Goal: Task Accomplishment & Management: Use online tool/utility

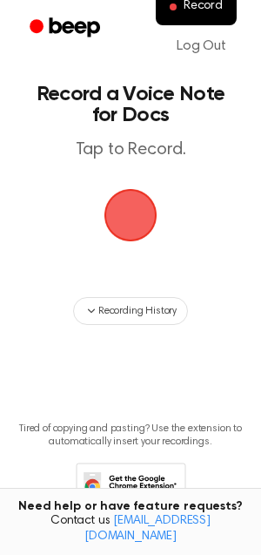
click at [138, 227] on span "button" at bounding box center [130, 214] width 59 height 59
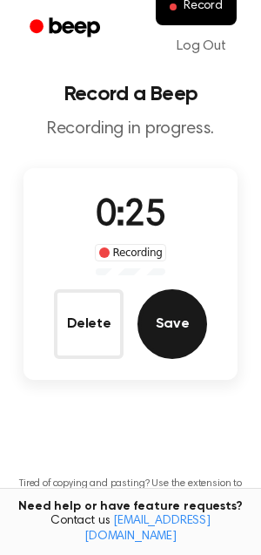
click at [162, 308] on button "Save" at bounding box center [173, 324] width 70 height 70
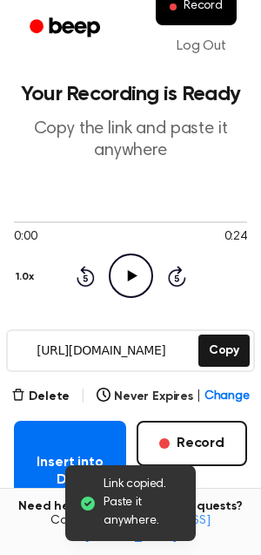
click at [141, 272] on icon "Play Audio" at bounding box center [131, 275] width 44 height 44
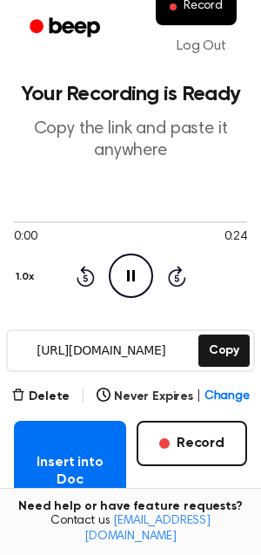
click at [136, 265] on icon "Pause Audio" at bounding box center [131, 275] width 44 height 44
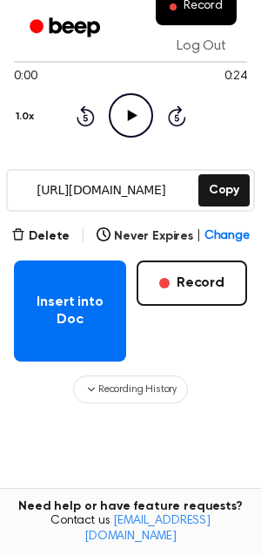
scroll to position [171, 0]
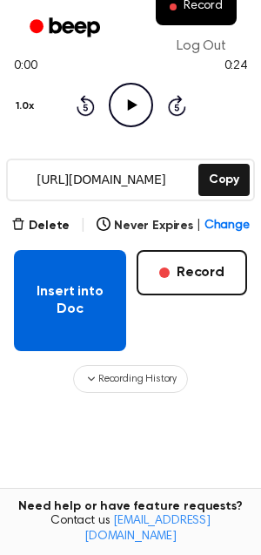
click at [97, 288] on button "Insert into Doc" at bounding box center [70, 300] width 112 height 101
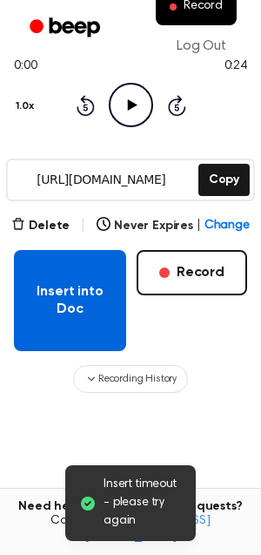
click at [39, 293] on button "Insert into Doc" at bounding box center [70, 300] width 112 height 101
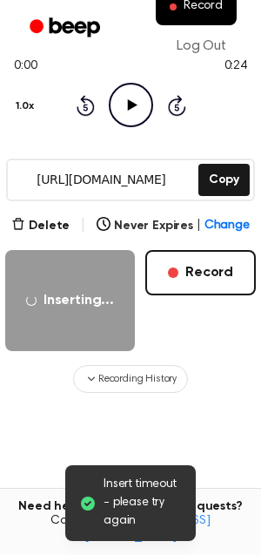
click at [151, 177] on input "[URL][DOMAIN_NAME]" at bounding box center [101, 179] width 187 height 39
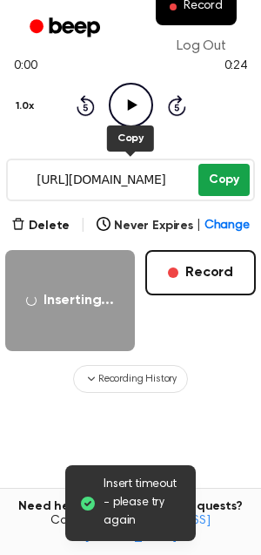
click at [213, 178] on button "Copy" at bounding box center [223, 180] width 51 height 32
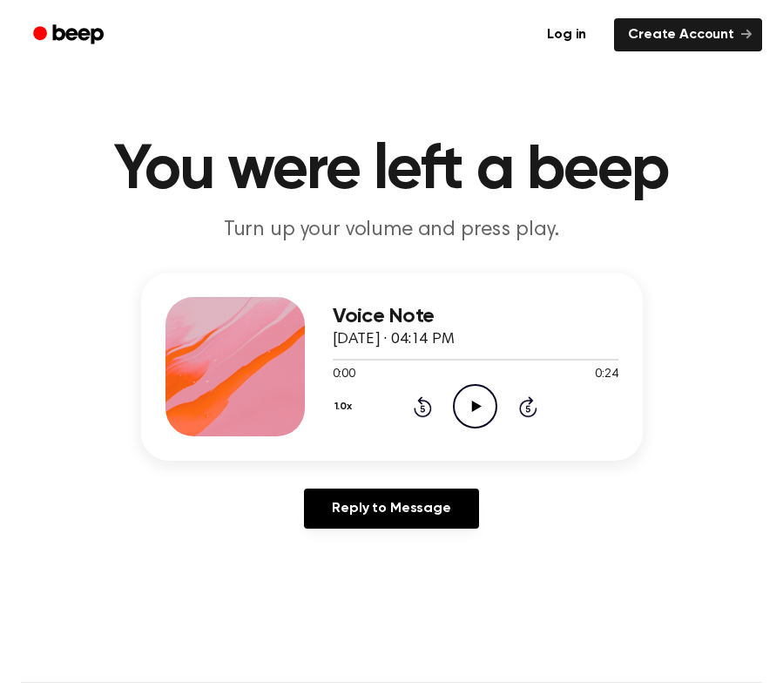
click at [468, 398] on icon "Play Audio" at bounding box center [475, 406] width 44 height 44
click at [487, 412] on icon "Pause Audio" at bounding box center [475, 406] width 44 height 44
